Goal: Complete application form

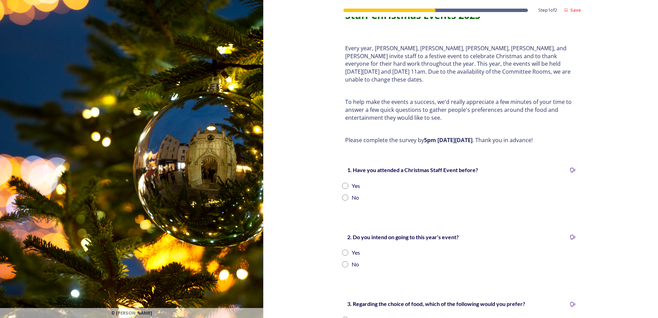
scroll to position [34, 0]
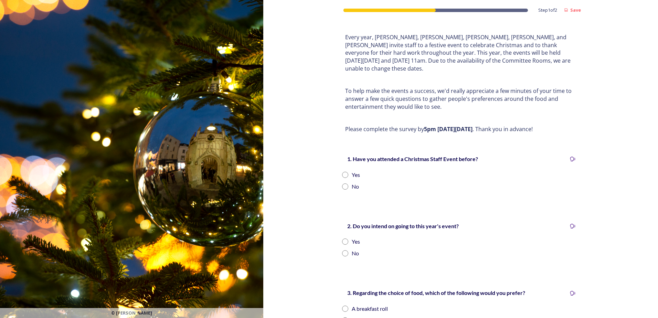
click at [354, 171] on div "Yes" at bounding box center [356, 175] width 8 height 8
radio input "true"
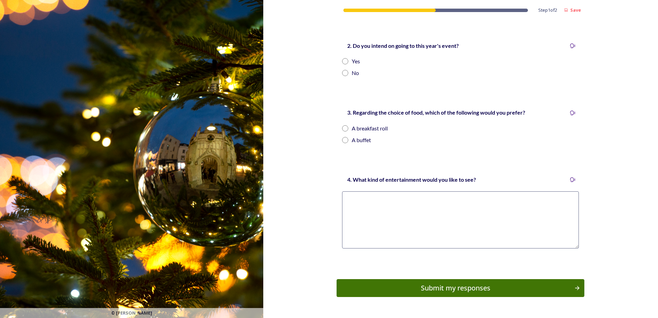
scroll to position [226, 0]
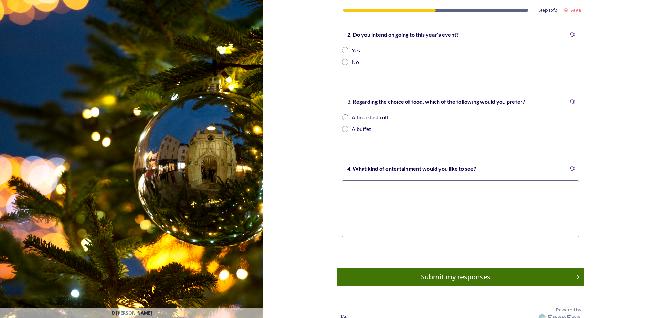
click at [352, 46] on div "Yes" at bounding box center [356, 50] width 8 height 8
radio input "true"
click at [370, 113] on div "A breakfast roll" at bounding box center [370, 117] width 36 height 8
radio input "true"
click at [405, 193] on textarea at bounding box center [460, 208] width 237 height 57
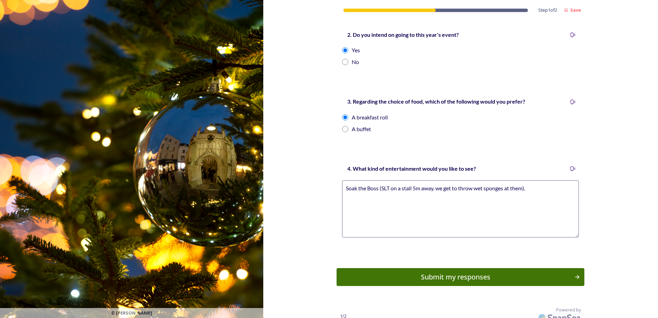
type textarea "Soak the Boss (SLT on a stall 5m away. we get to throw wet sponges at them)."
click at [445, 272] on div "Submit my responses" at bounding box center [455, 277] width 233 height 10
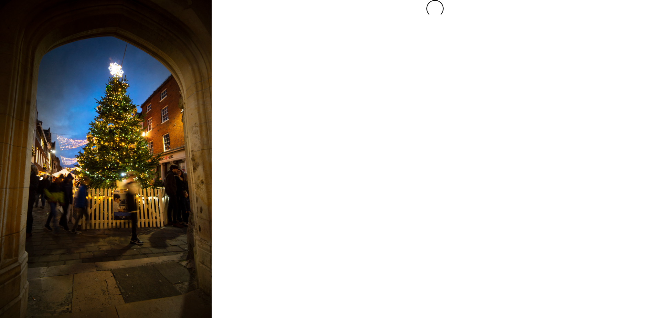
scroll to position [0, 0]
